Goal: Check status: Check status

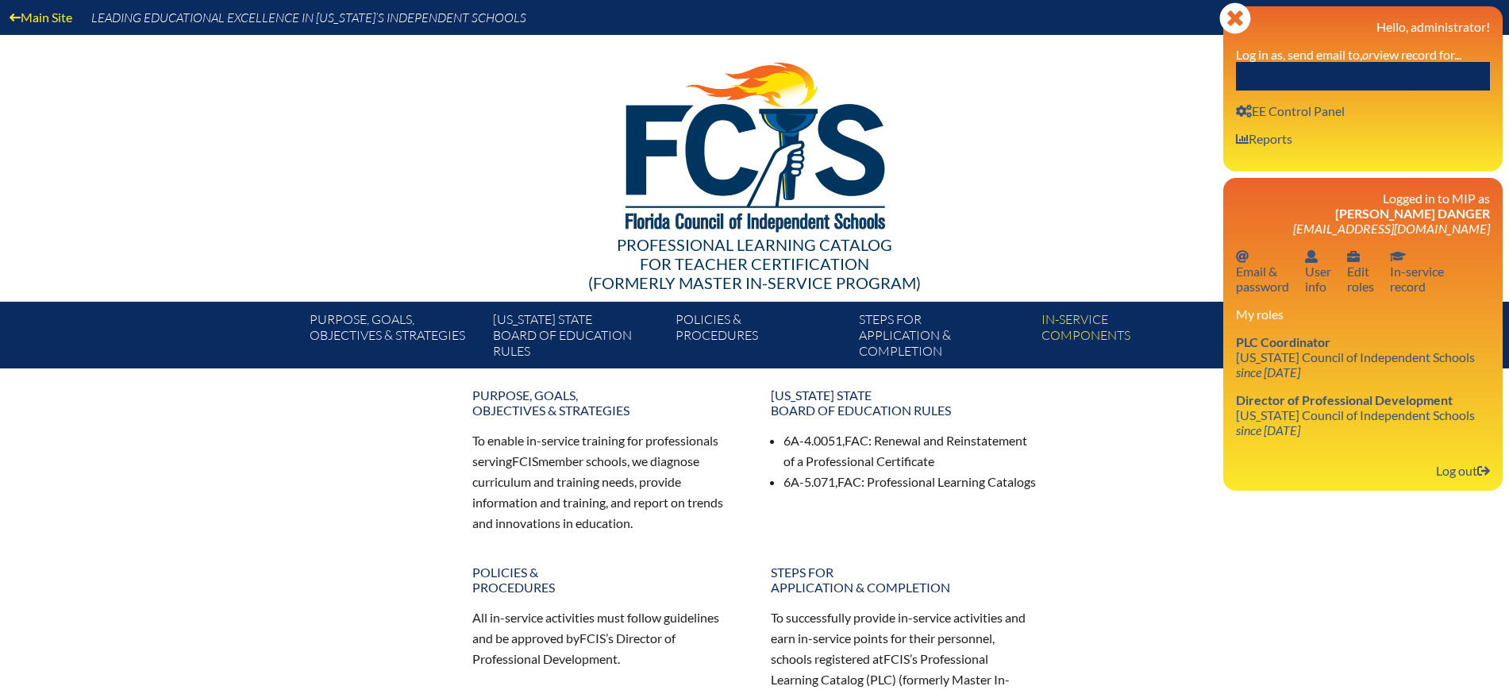
click at [1389, 71] on input "text" at bounding box center [1363, 76] width 254 height 29
paste input "[PERSON_NAME]"
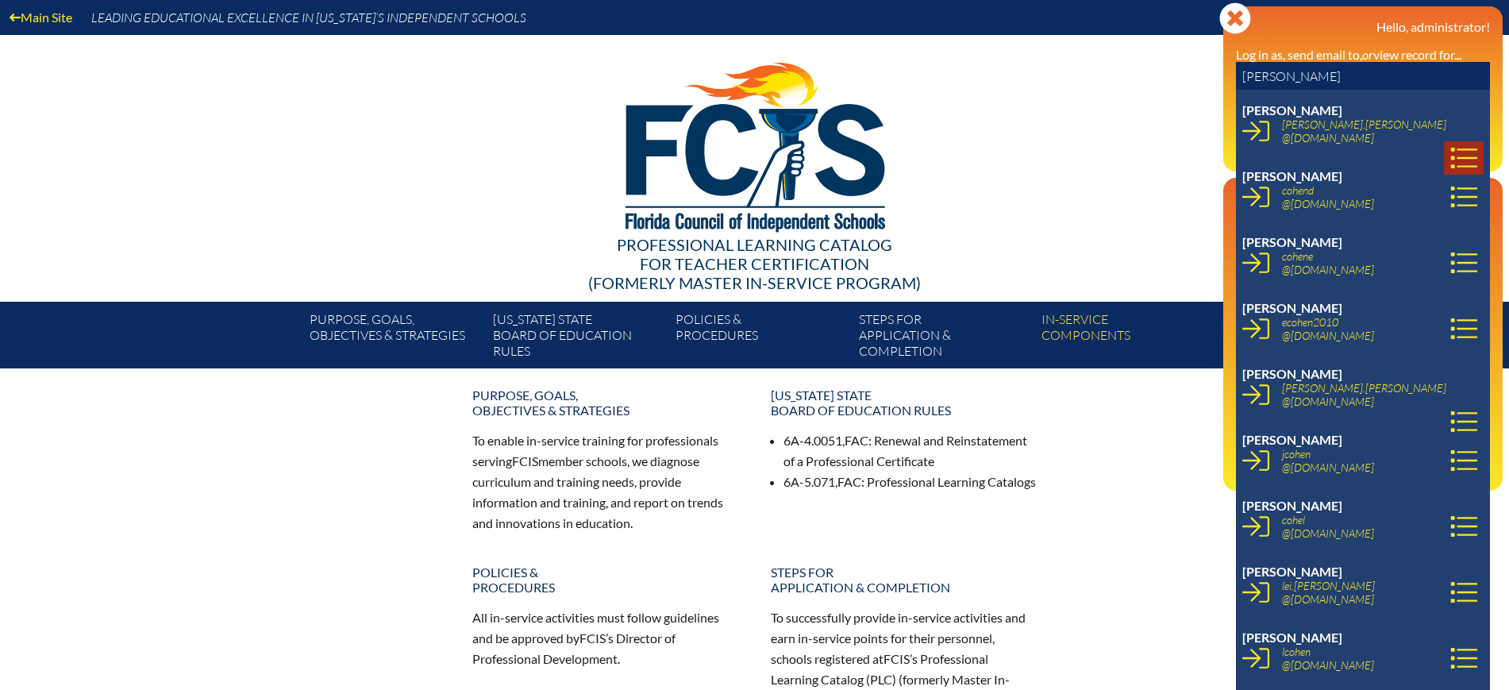
type input "[PERSON_NAME]"
click at [1453, 144] on icon at bounding box center [1463, 157] width 27 height 27
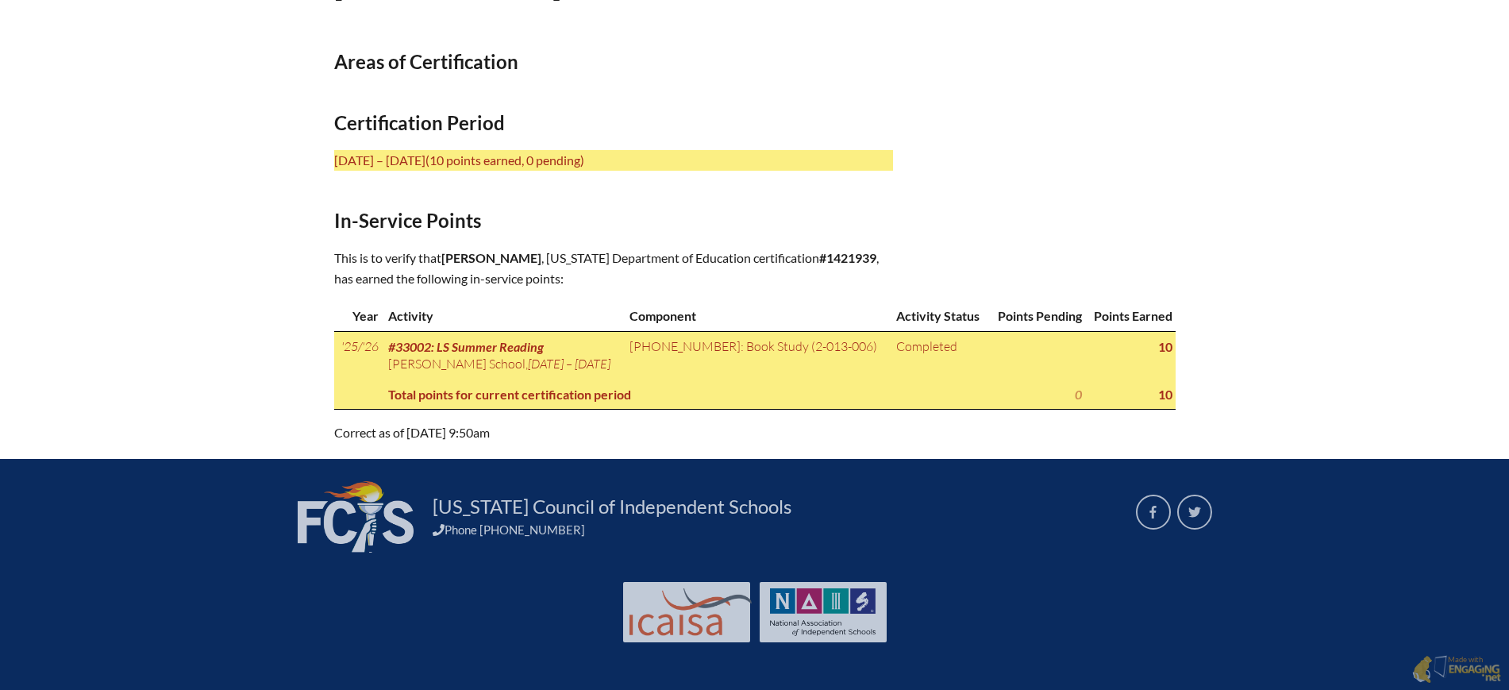
scroll to position [558, 0]
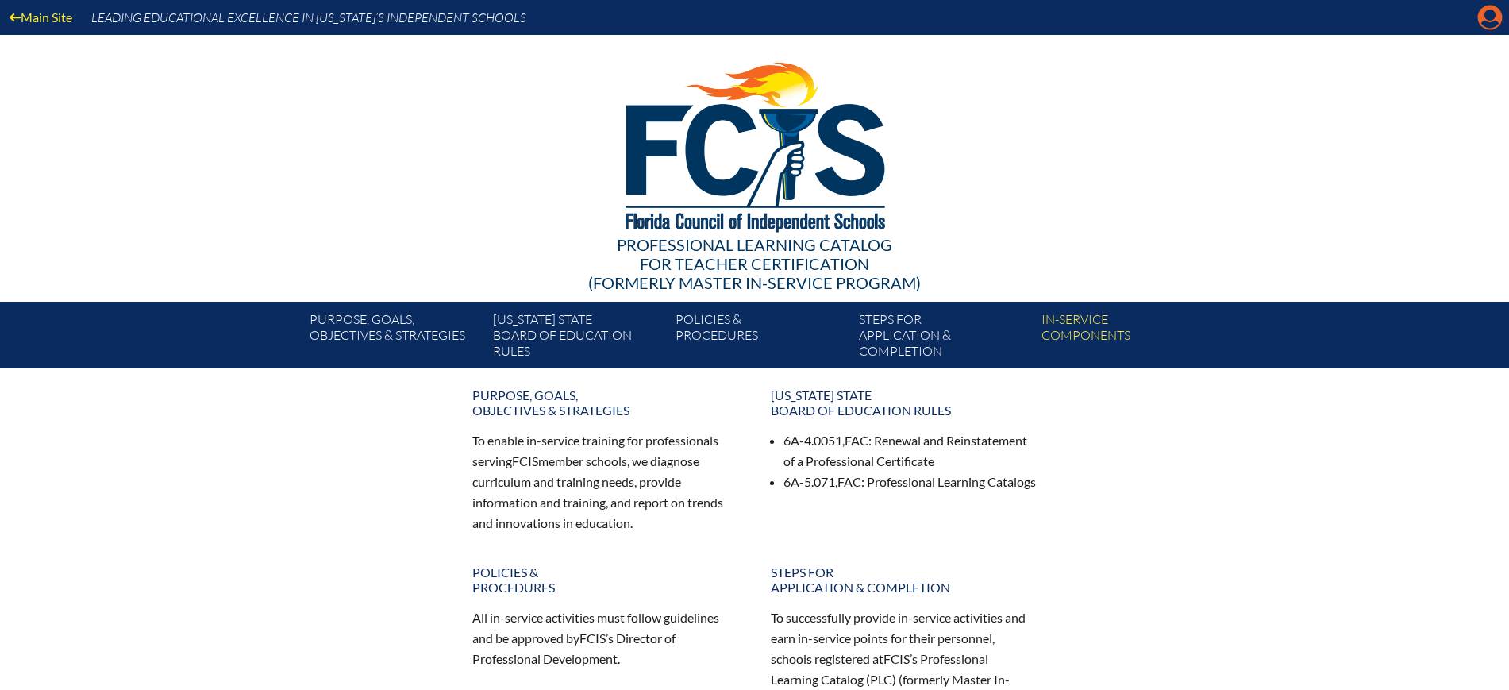
drag, startPoint x: 0, startPoint y: 0, endPoint x: 1469, endPoint y: 28, distance: 1468.8
click at [1484, 19] on icon at bounding box center [1490, 18] width 25 height 25
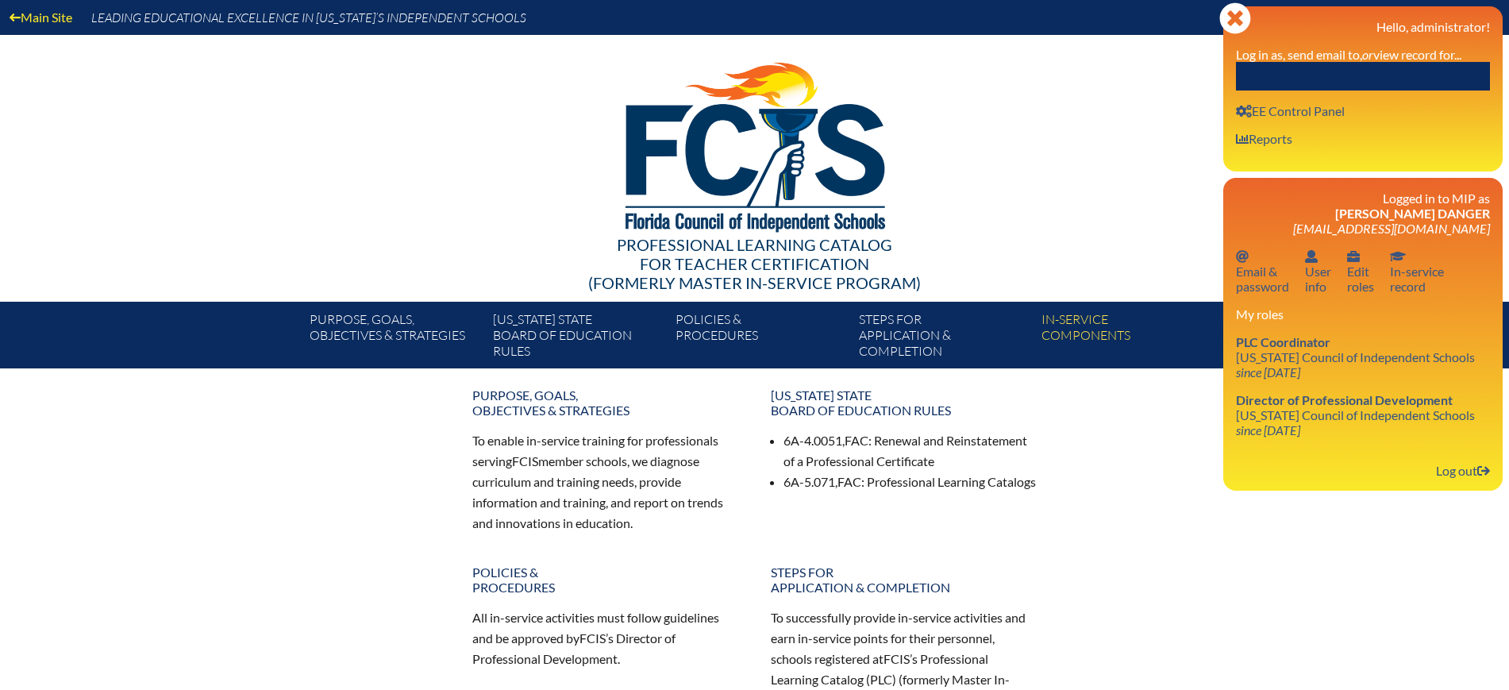
click at [1425, 64] on input "text" at bounding box center [1363, 76] width 254 height 29
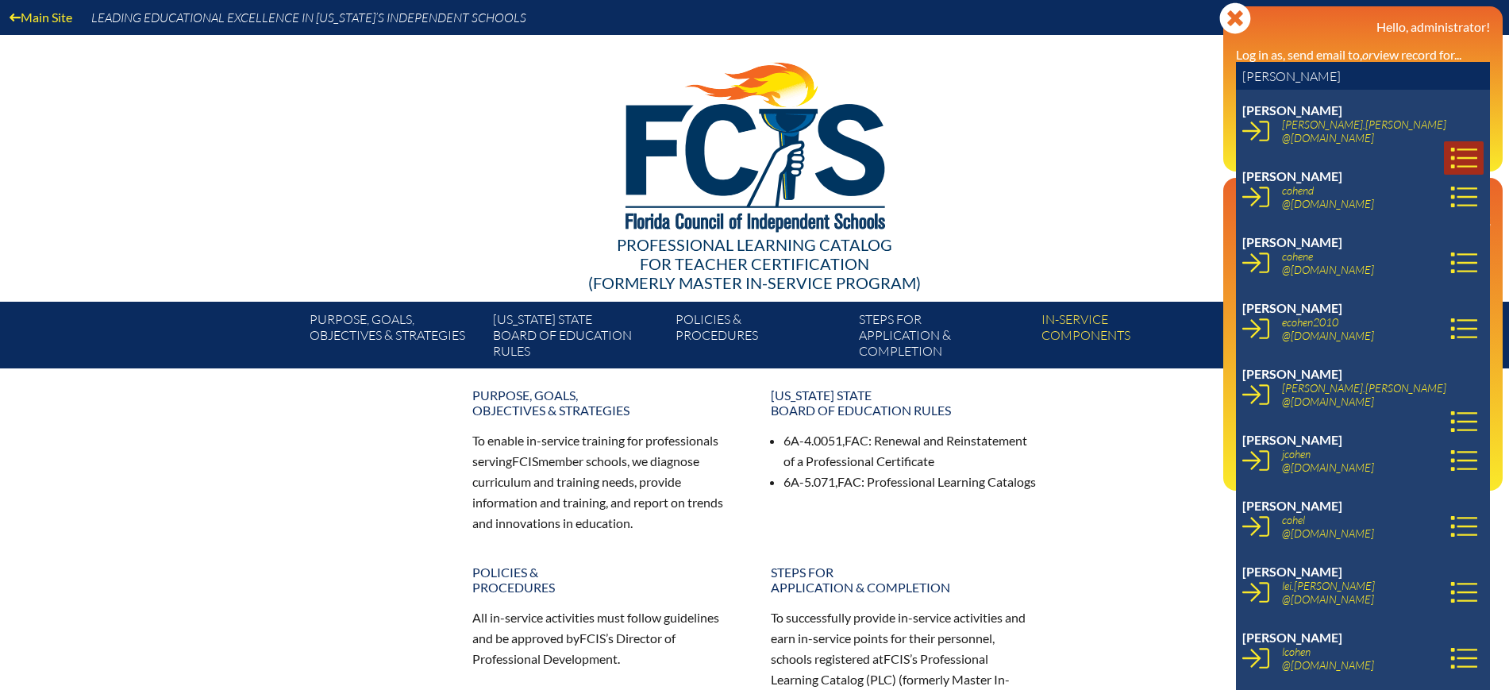
type input "cohen"
click at [1450, 144] on icon at bounding box center [1463, 157] width 27 height 27
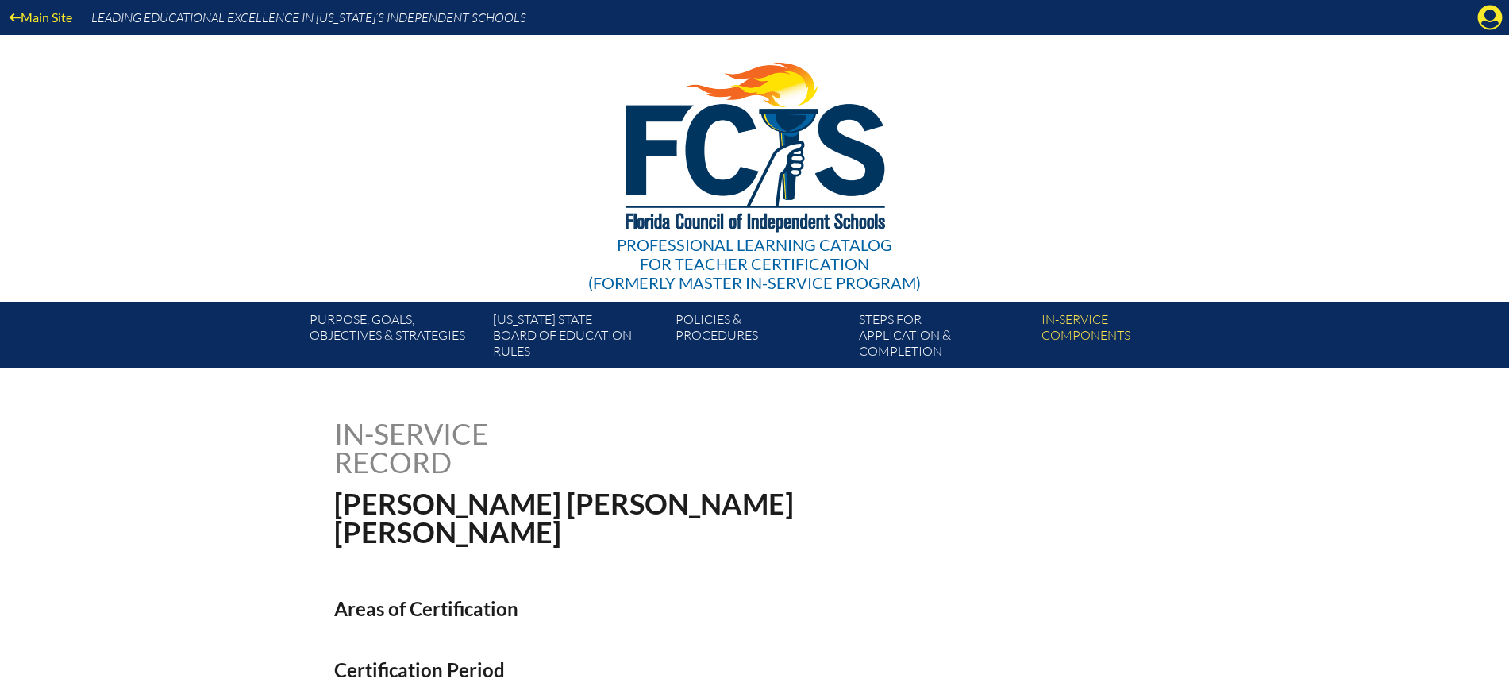
scroll to position [496, 0]
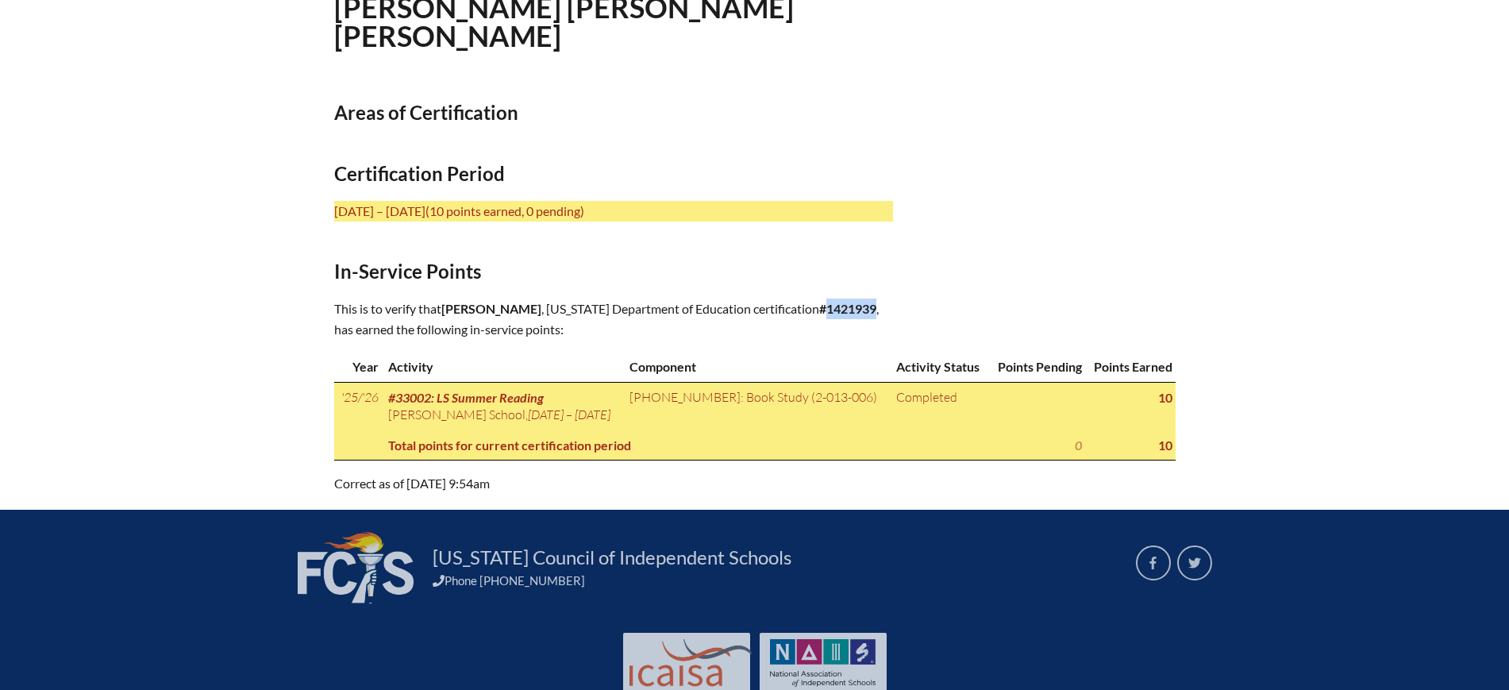
drag, startPoint x: 649, startPoint y: 323, endPoint x: 595, endPoint y: 328, distance: 54.2
click at [595, 328] on p "This is to verify that Alison Marie Cohen , Florida Department of Education cer…" at bounding box center [613, 318] width 559 height 41
copy b "1421939"
